Goal: Task Accomplishment & Management: Use online tool/utility

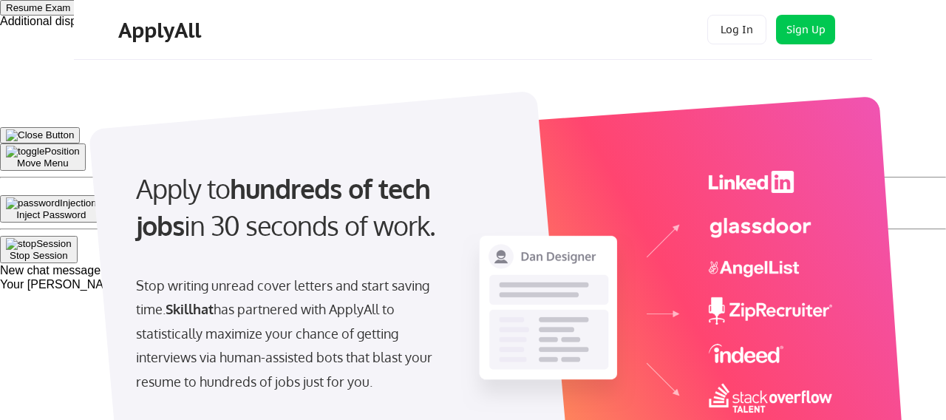
select select ""product""
click at [750, 33] on button "Log In" at bounding box center [736, 30] width 59 height 30
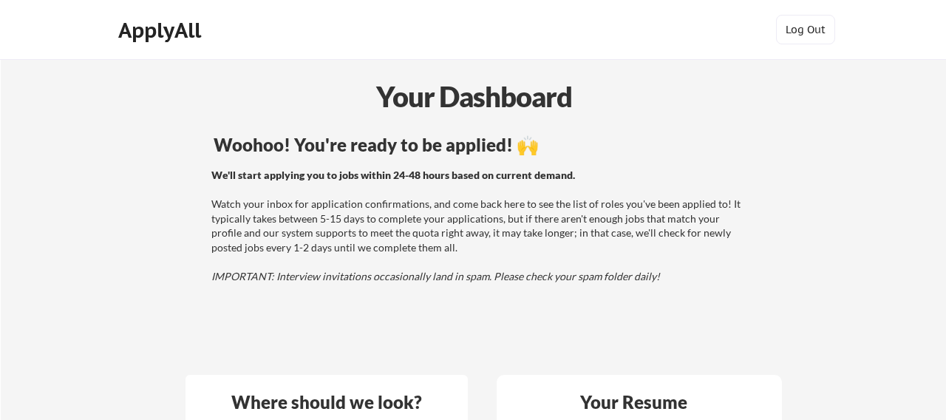
scroll to position [222, 0]
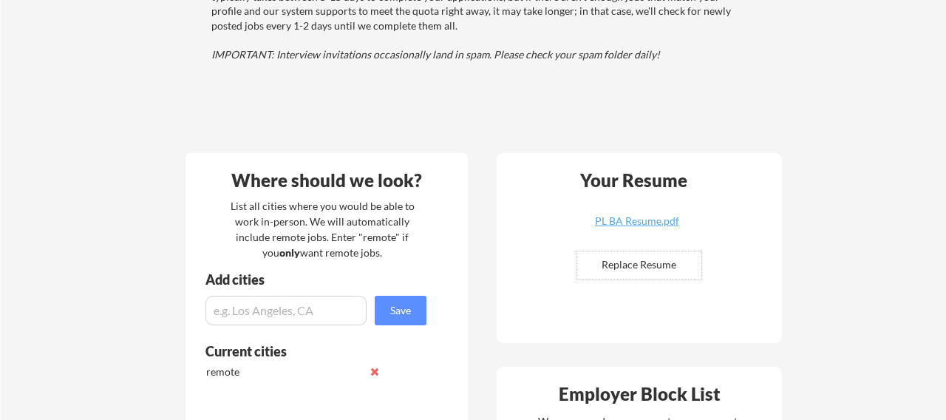
click at [660, 257] on input "file" at bounding box center [639, 265] width 125 height 28
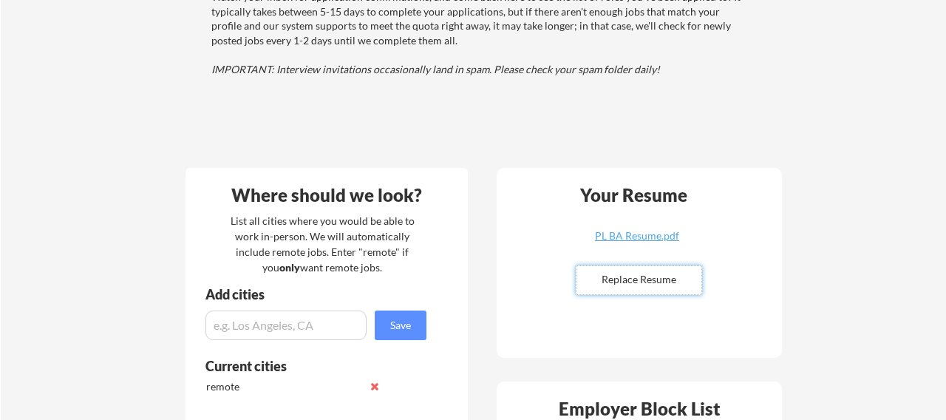
scroll to position [148, 0]
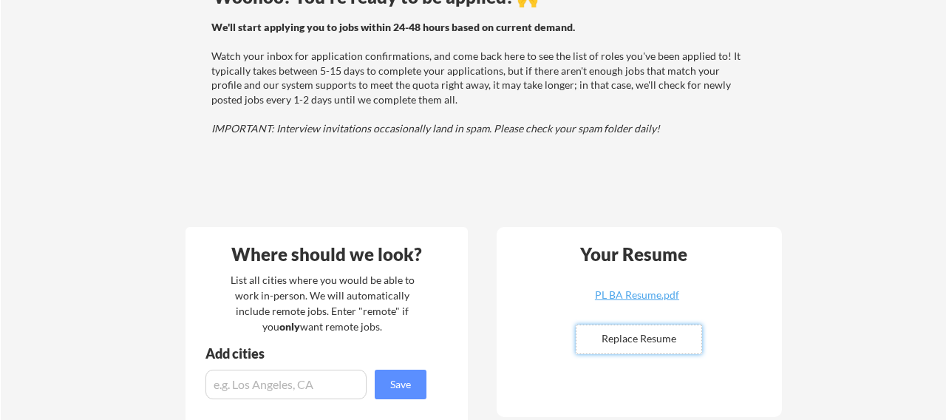
click at [670, 346] on input "file" at bounding box center [639, 339] width 125 height 28
click at [649, 338] on input "file" at bounding box center [639, 339] width 125 height 28
type input "C:\fakepath\[DOMAIN_NAME] Resume AA (1).pdf"
